Goal: Find specific page/section: Find specific page/section

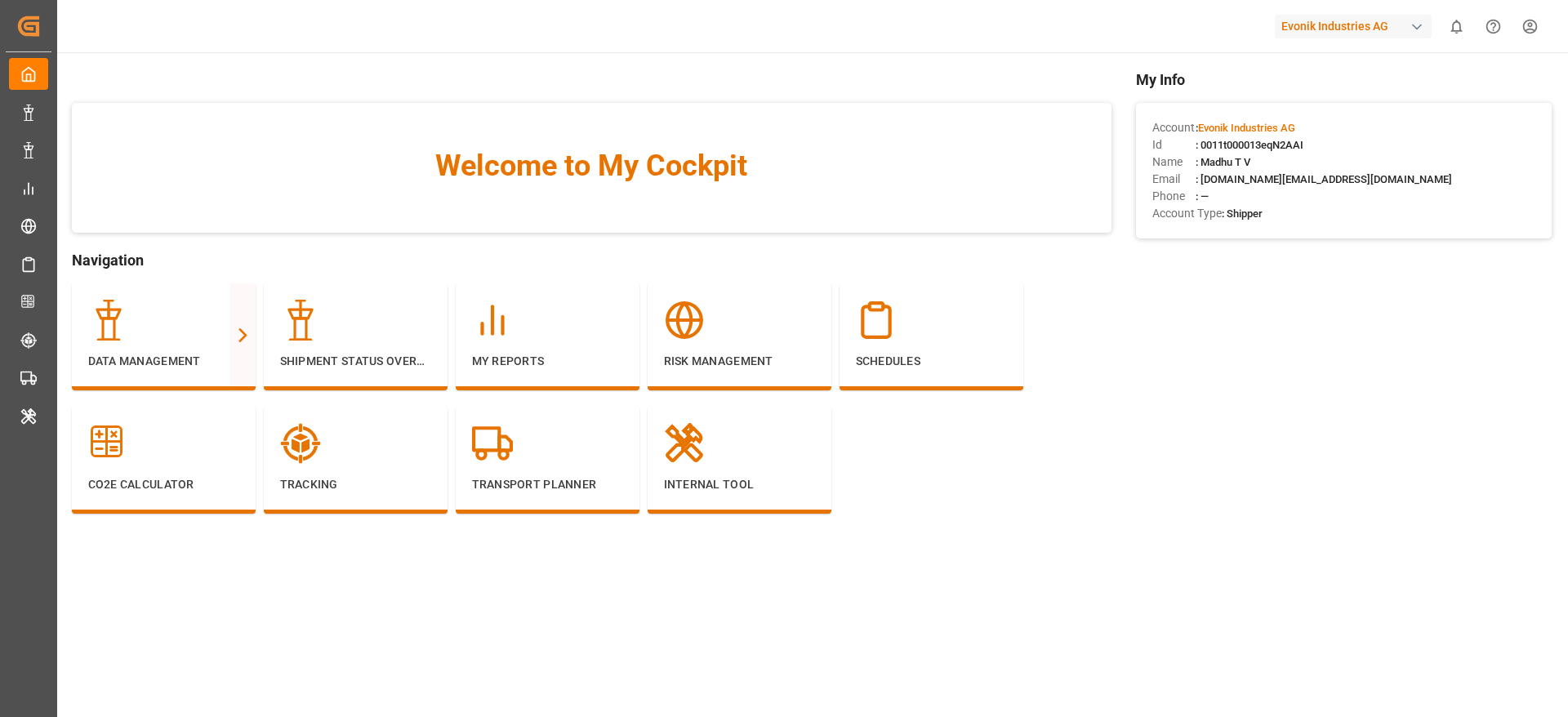
click at [1342, 31] on div "Evonik Industries AG" at bounding box center [1353, 26] width 157 height 23
type input "lode"
click at [1357, 102] on div "LA LODEC Asia LODECAsi-5PDP" at bounding box center [1357, 110] width 279 height 36
